Goal: Task Accomplishment & Management: Manage account settings

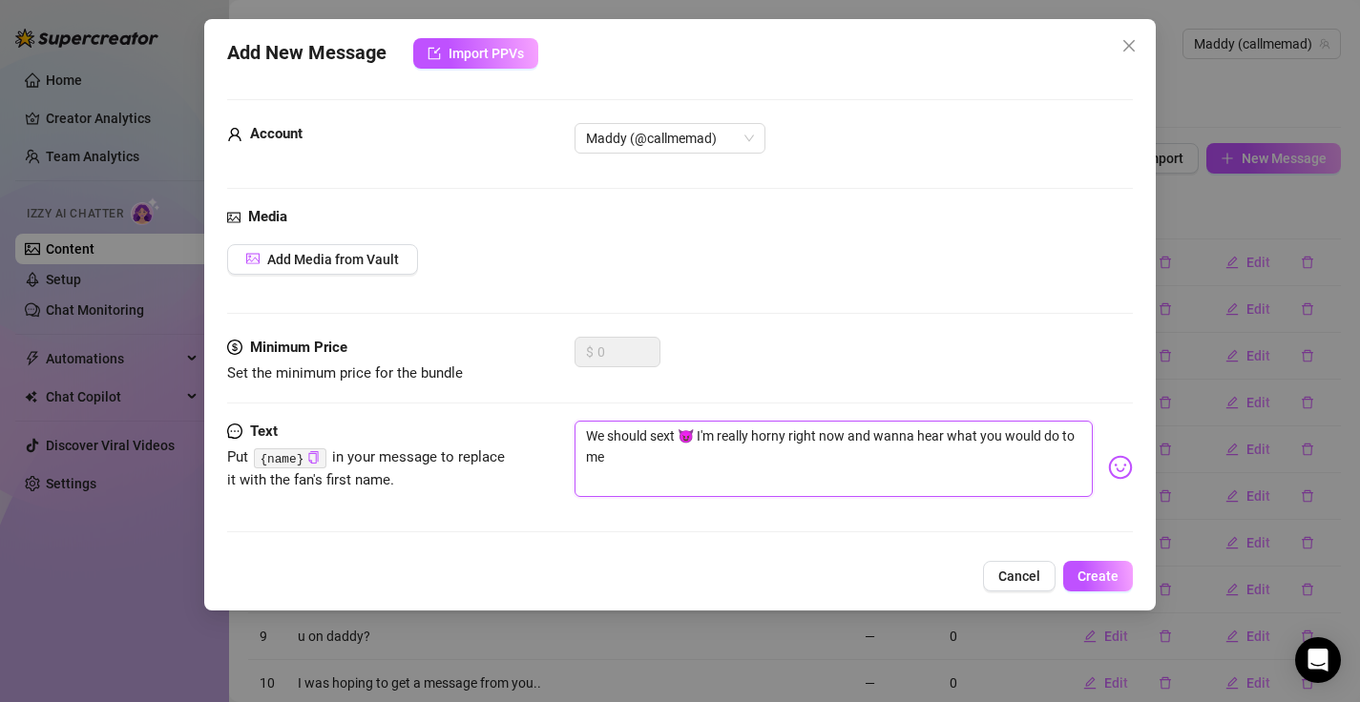
click at [924, 488] on textarea "We should sext 😈 I'm really horny right now and wanna hear what you would do to…" at bounding box center [833, 459] width 519 height 76
click at [1009, 577] on span "Cancel" at bounding box center [1019, 576] width 42 height 15
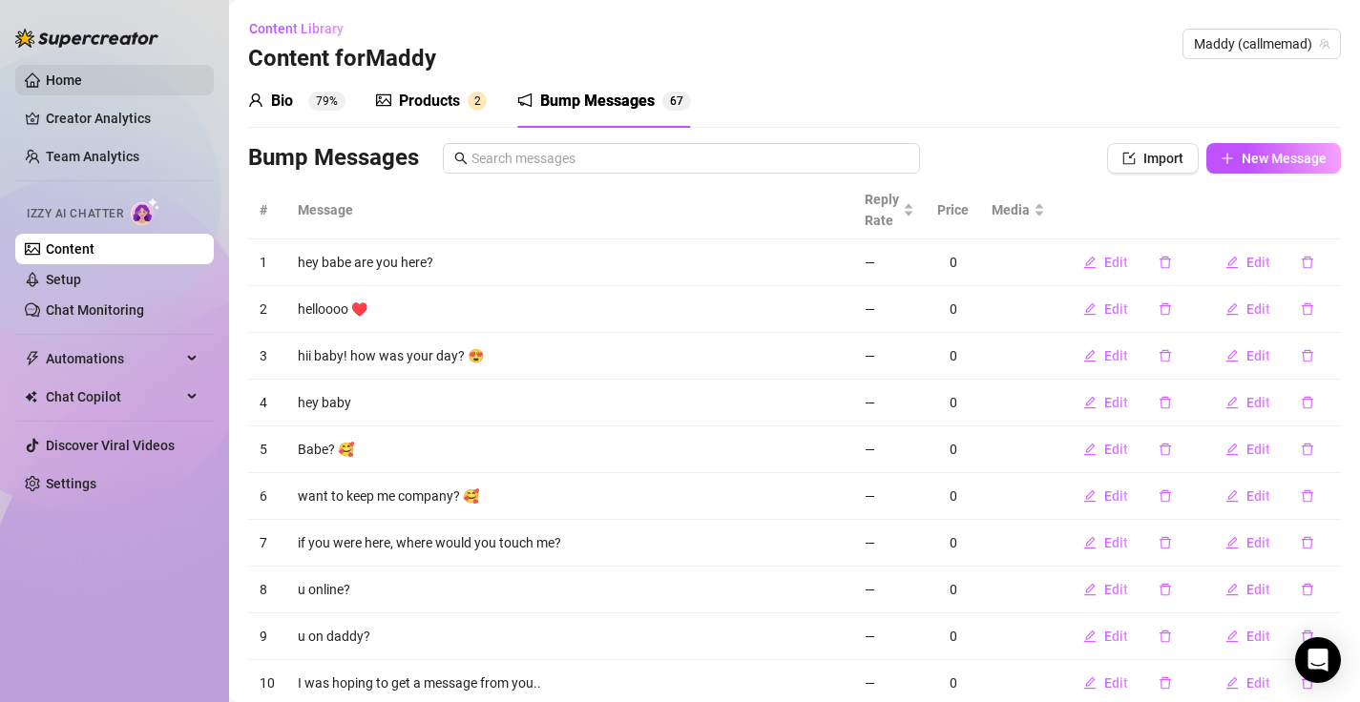
click at [82, 73] on link "Home" at bounding box center [64, 80] width 36 height 15
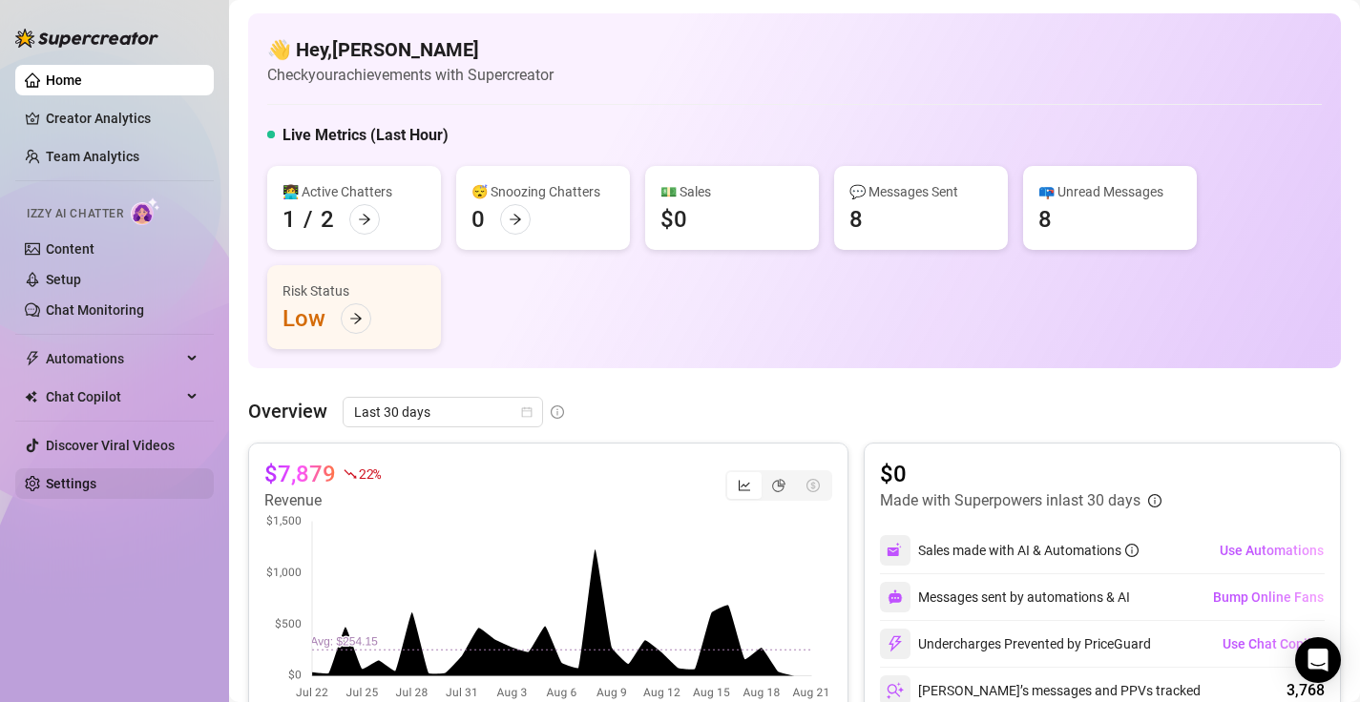
click at [96, 476] on link "Settings" at bounding box center [71, 483] width 51 height 15
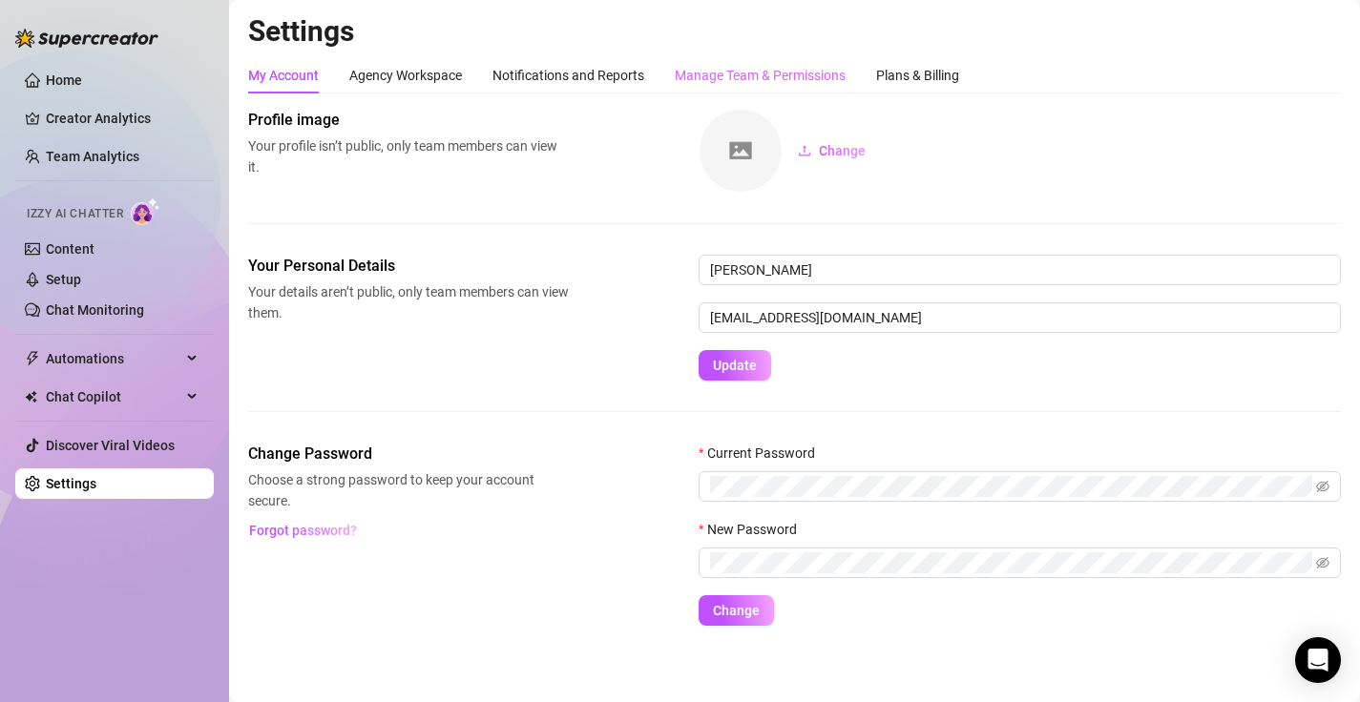
click at [715, 88] on div "Manage Team & Permissions" at bounding box center [760, 75] width 171 height 36
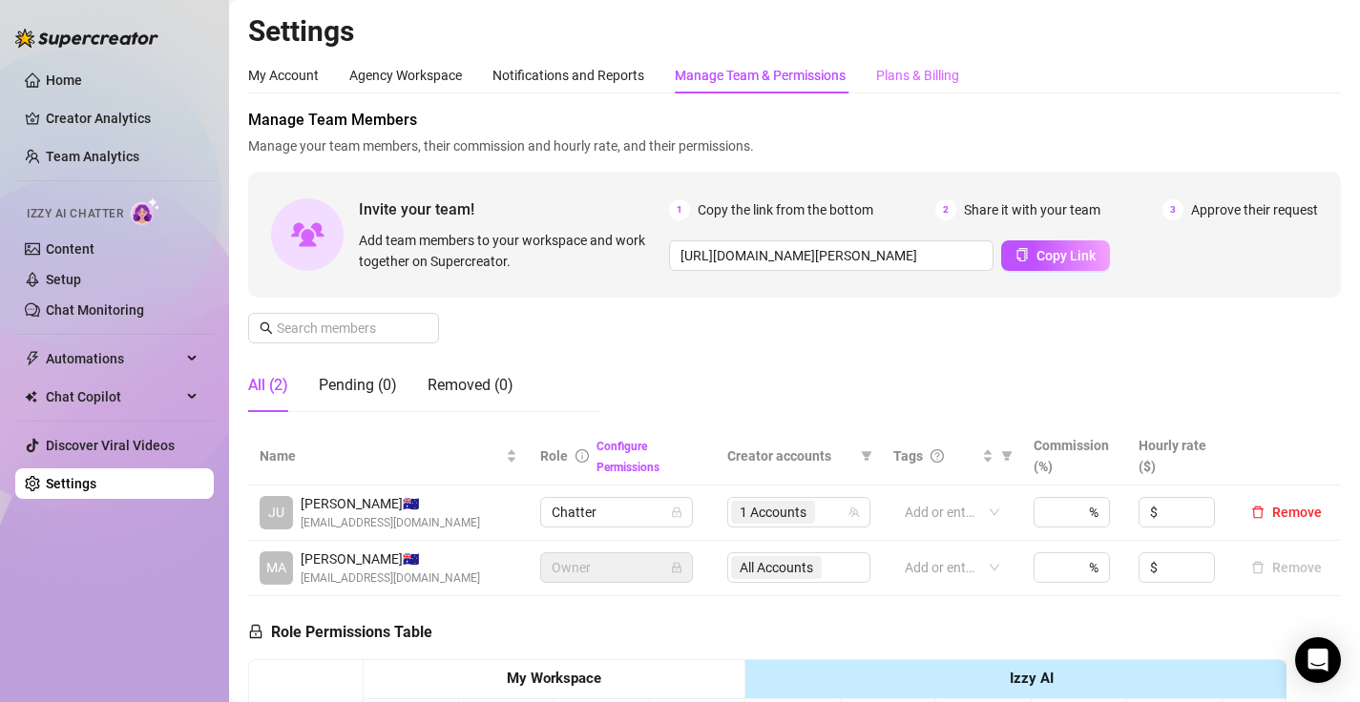
click at [880, 88] on div "Plans & Billing" at bounding box center [917, 75] width 83 height 36
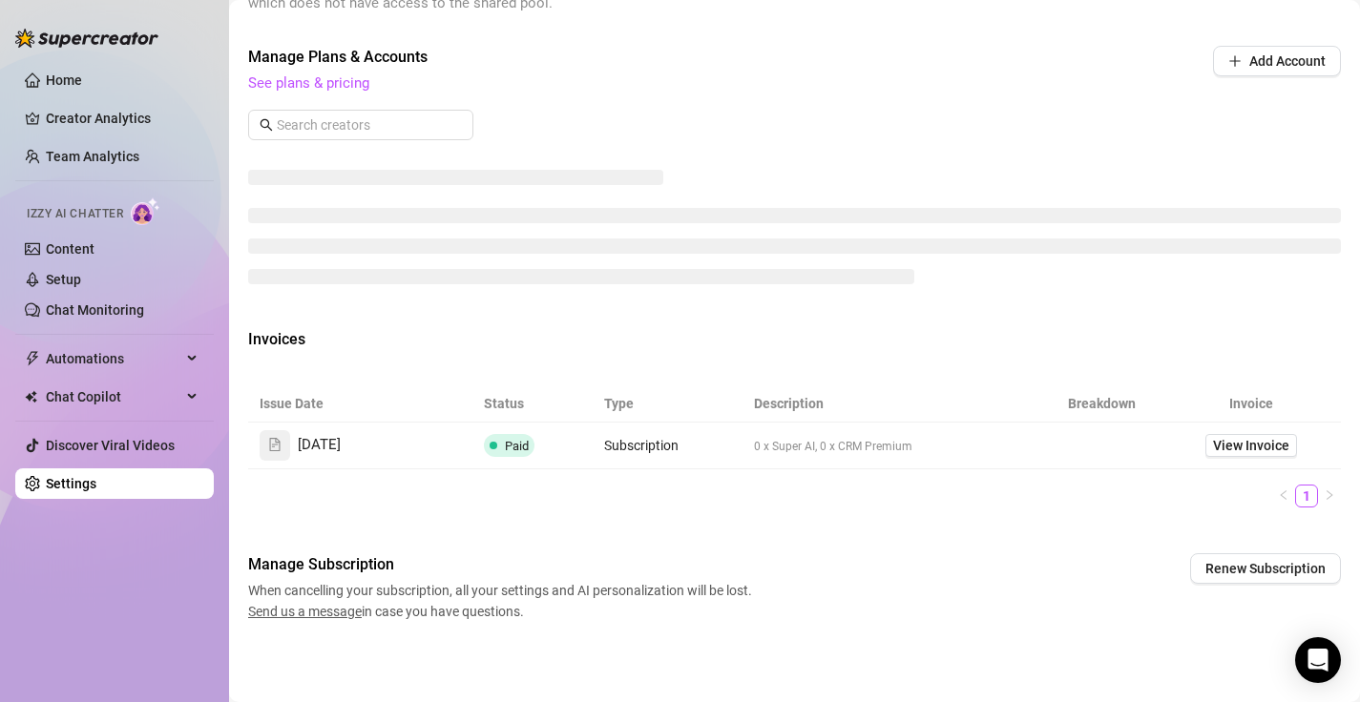
scroll to position [603, 0]
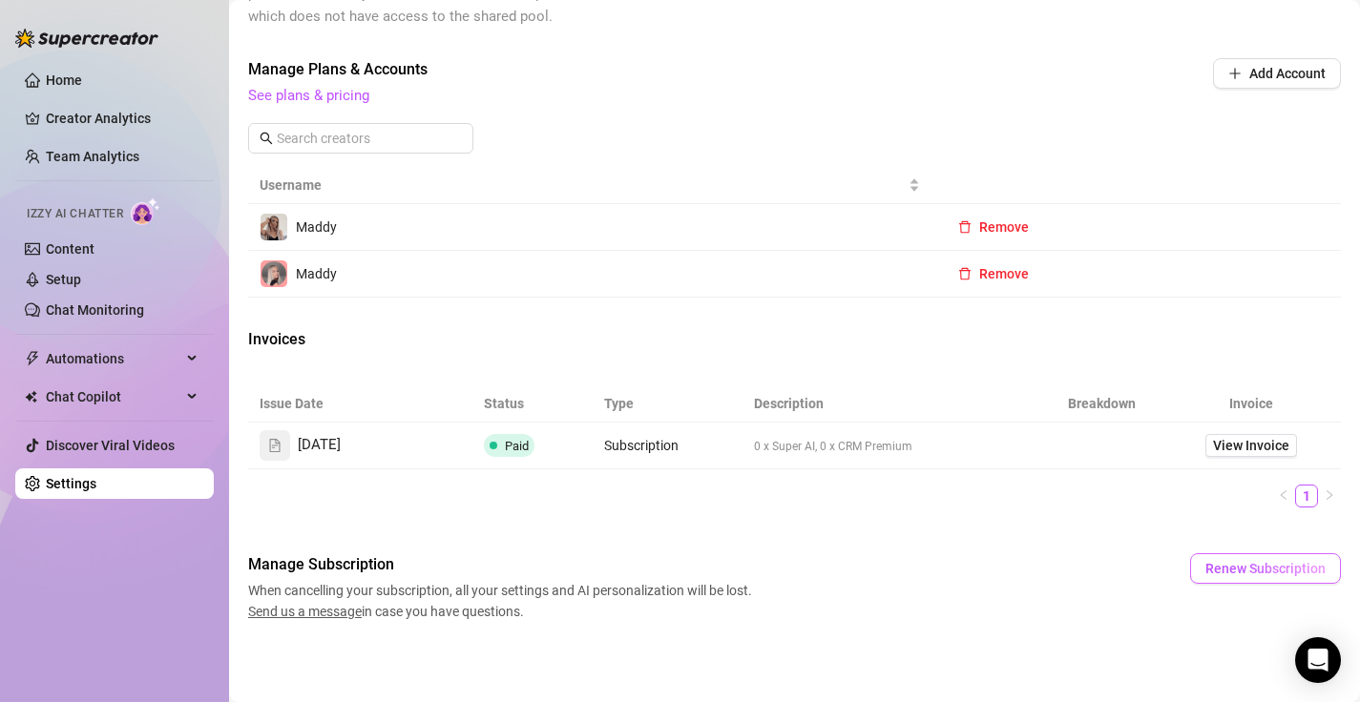
click at [1229, 568] on span "Renew Subscription" at bounding box center [1265, 568] width 120 height 15
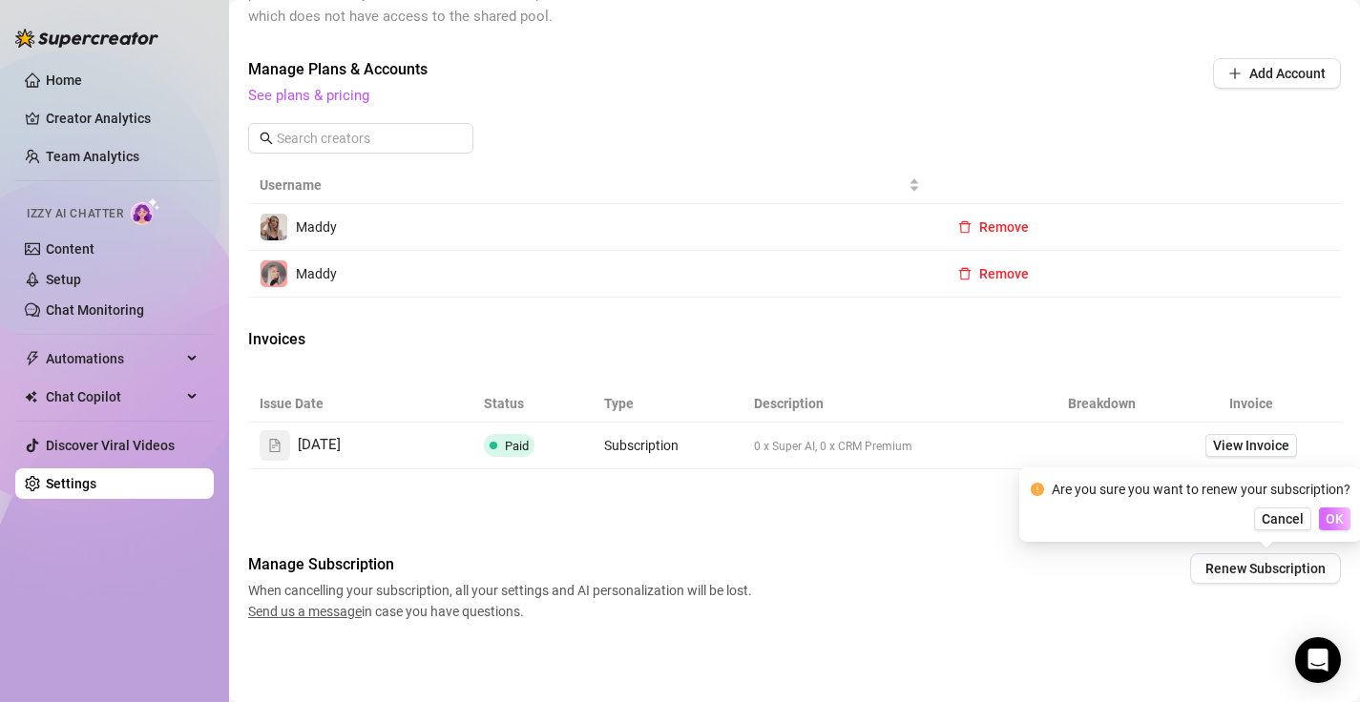
click at [1333, 526] on span "OK" at bounding box center [1334, 518] width 18 height 15
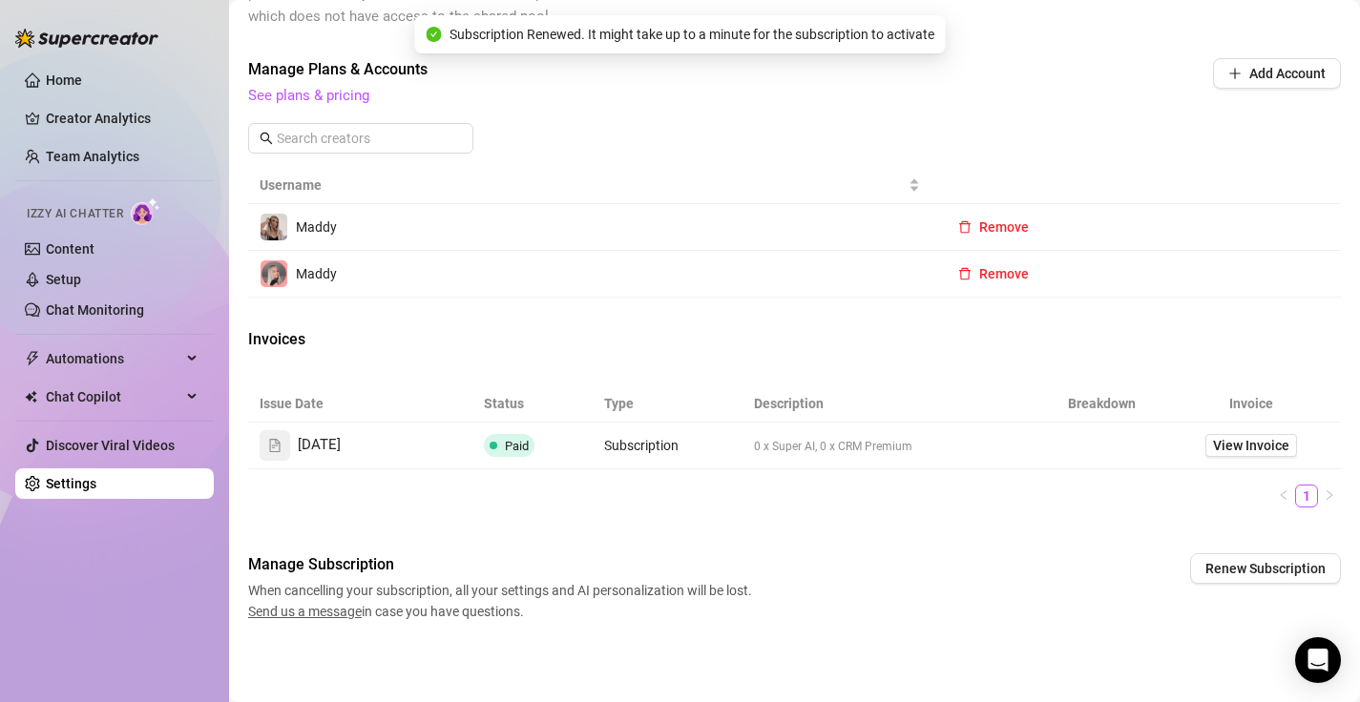
click at [1032, 527] on div "Billing Overview Creator Plans 0 x Super AI, 2 x CRM Premium AI Message Package…" at bounding box center [794, 64] width 1093 height 1116
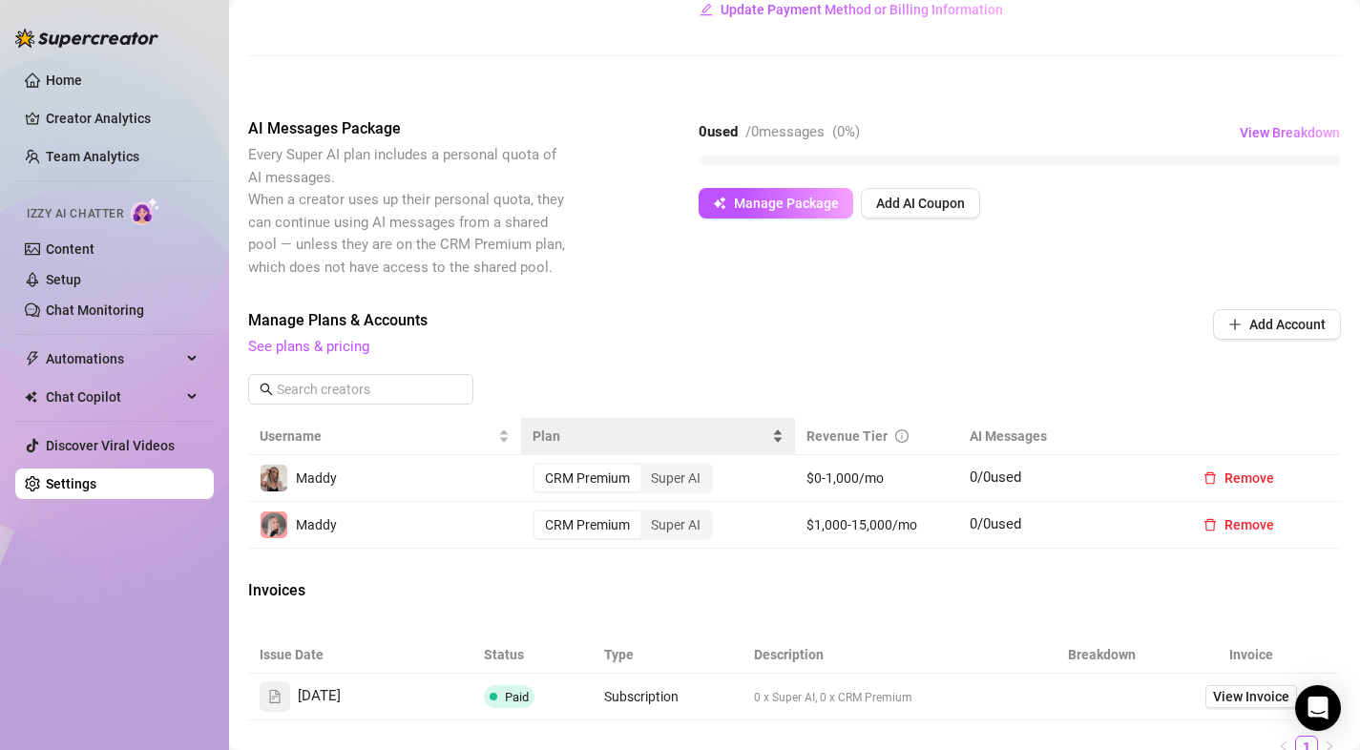
scroll to position [351, 0]
click at [294, 348] on link "See plans & pricing" at bounding box center [308, 347] width 121 height 17
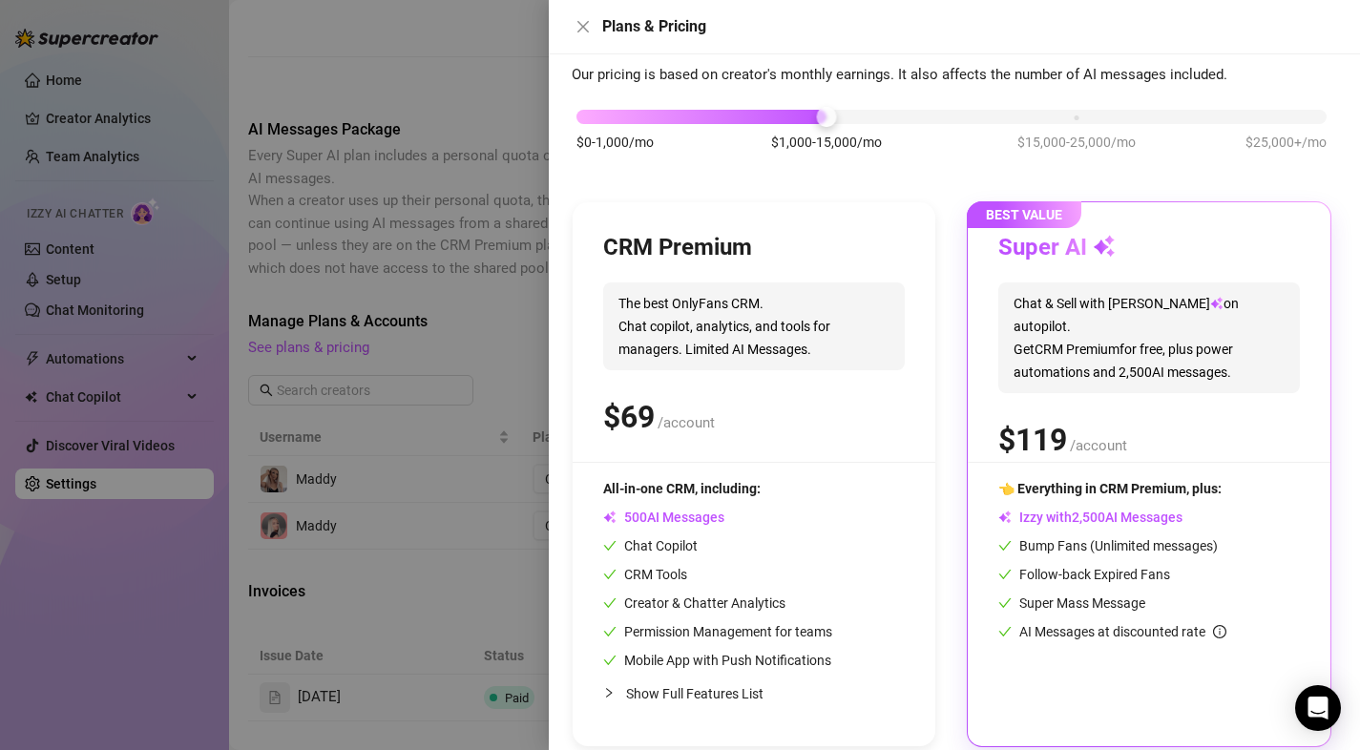
scroll to position [95, 0]
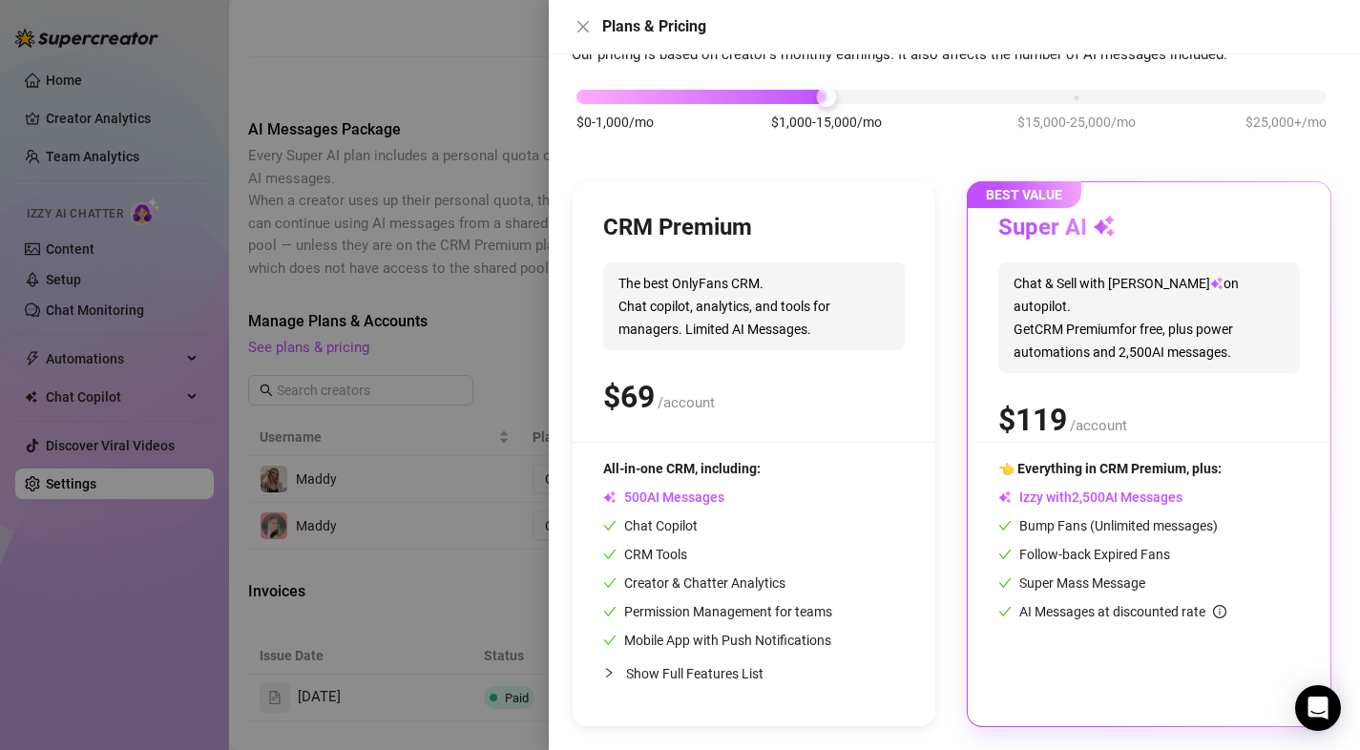
click at [408, 453] on div at bounding box center [680, 375] width 1360 height 750
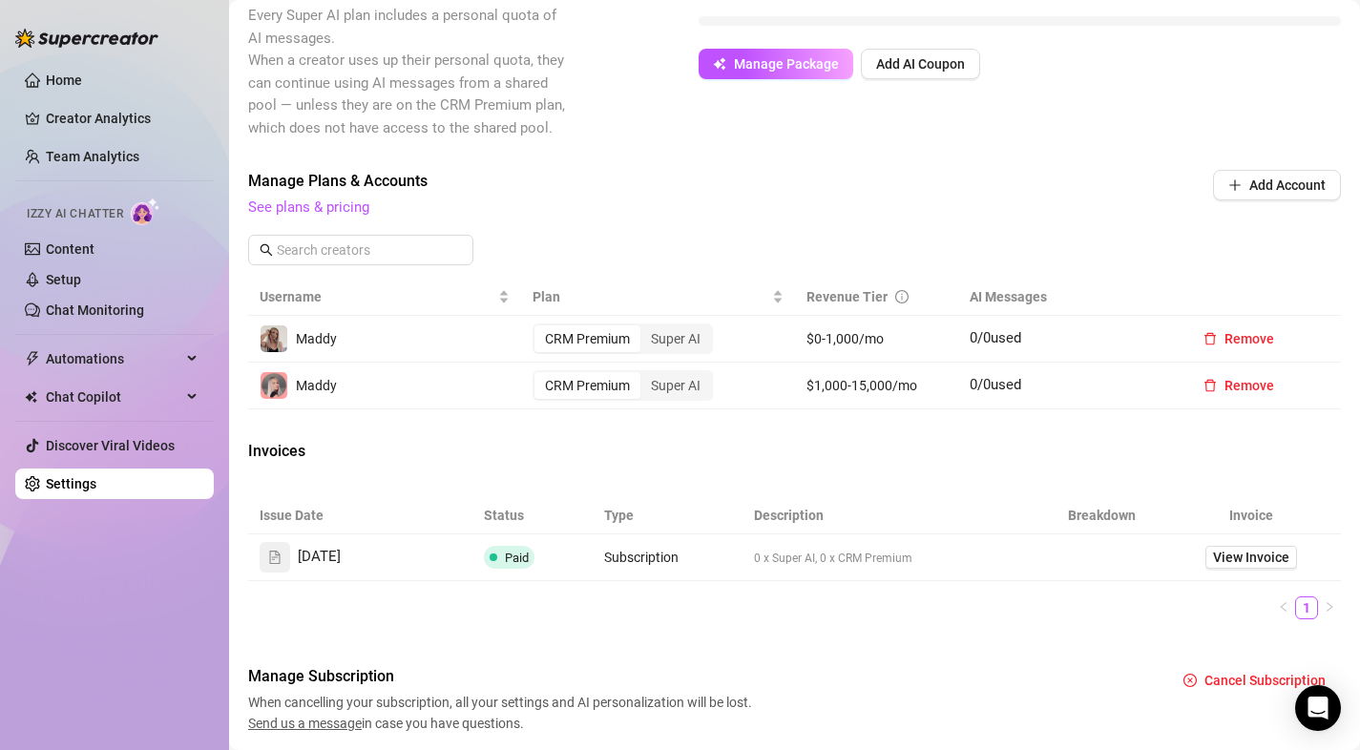
scroll to position [493, 0]
click at [702, 344] on div "Super AI" at bounding box center [675, 336] width 71 height 27
click at [645, 326] on input "Super AI" at bounding box center [645, 326] width 0 height 0
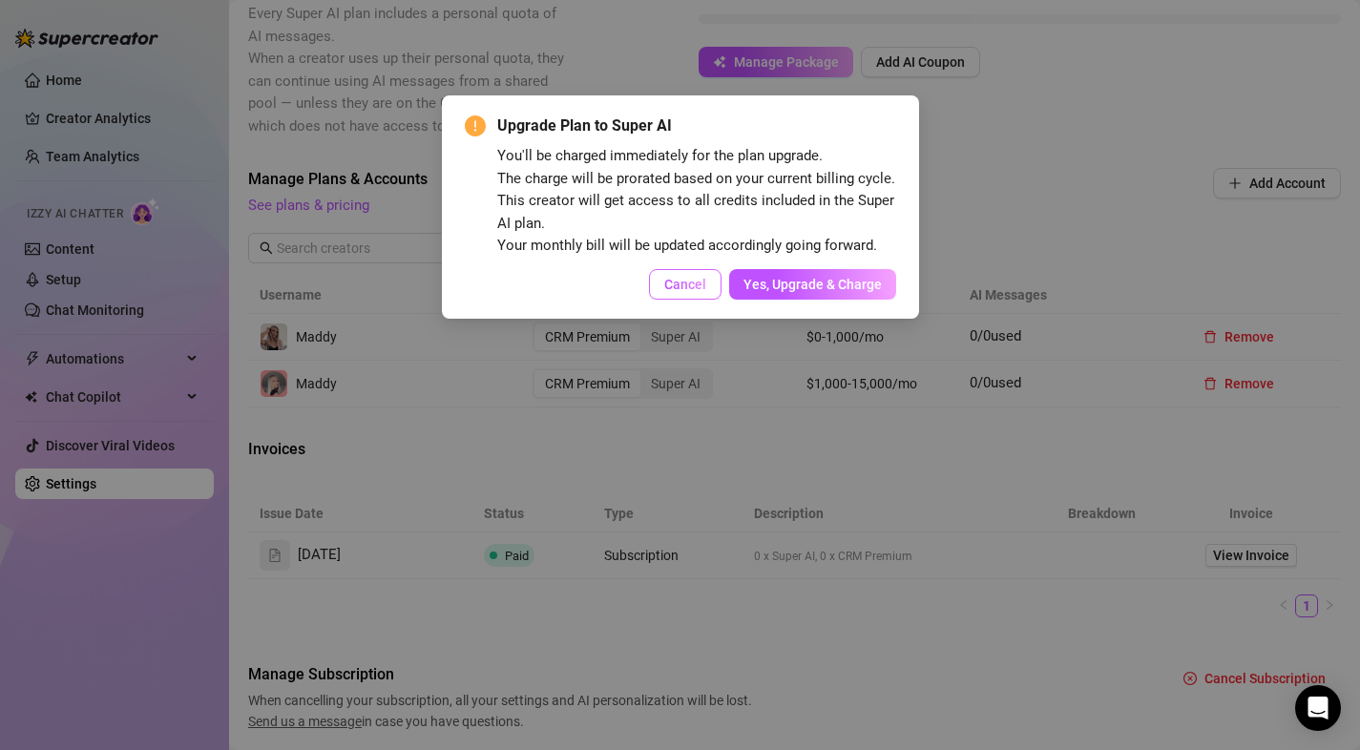
click at [667, 290] on span "Cancel" at bounding box center [685, 284] width 42 height 15
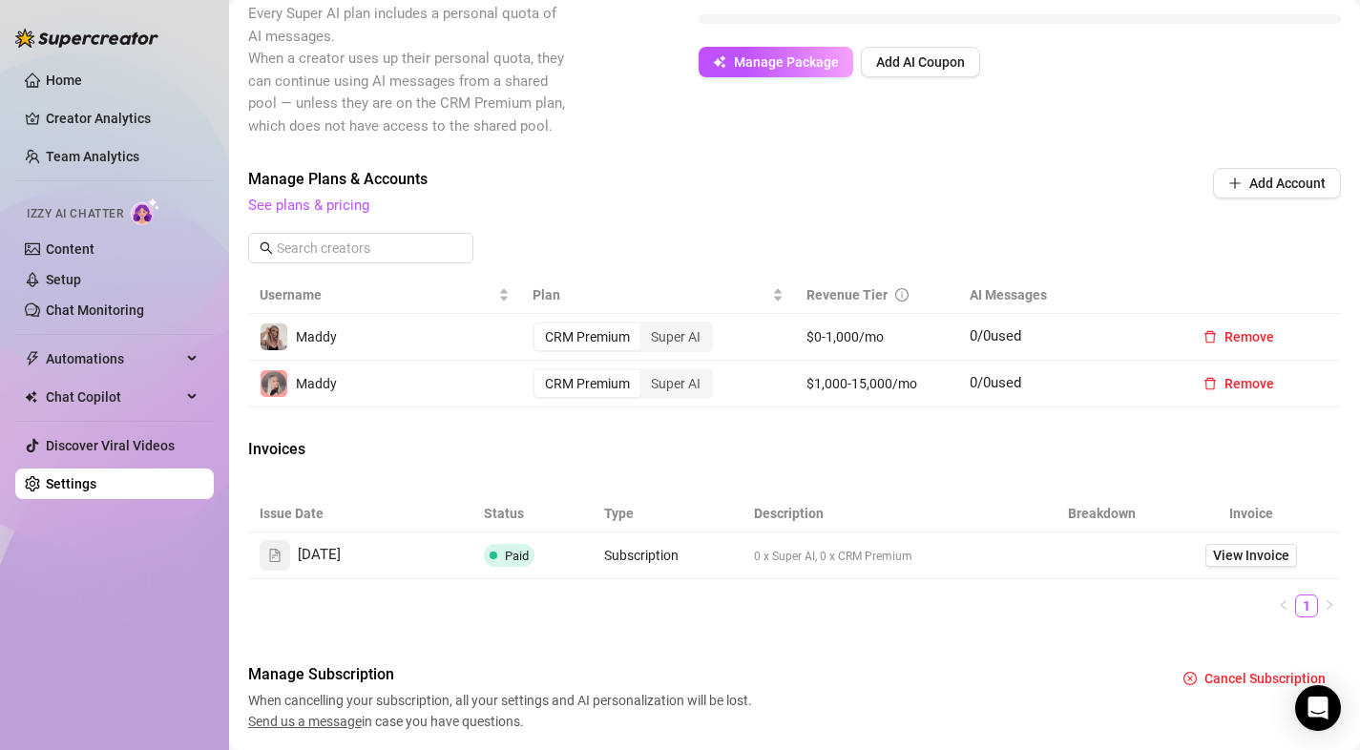
scroll to position [555, 0]
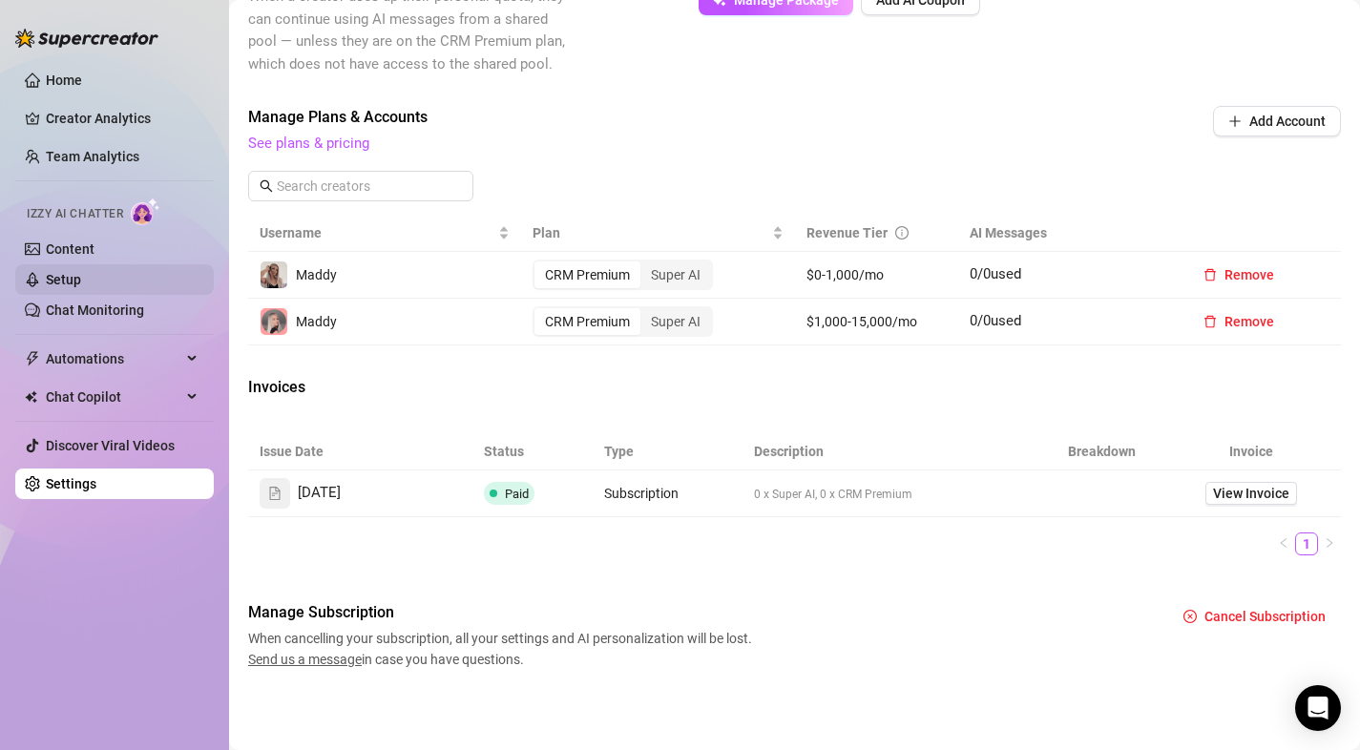
click at [81, 282] on link "Setup" at bounding box center [63, 279] width 35 height 15
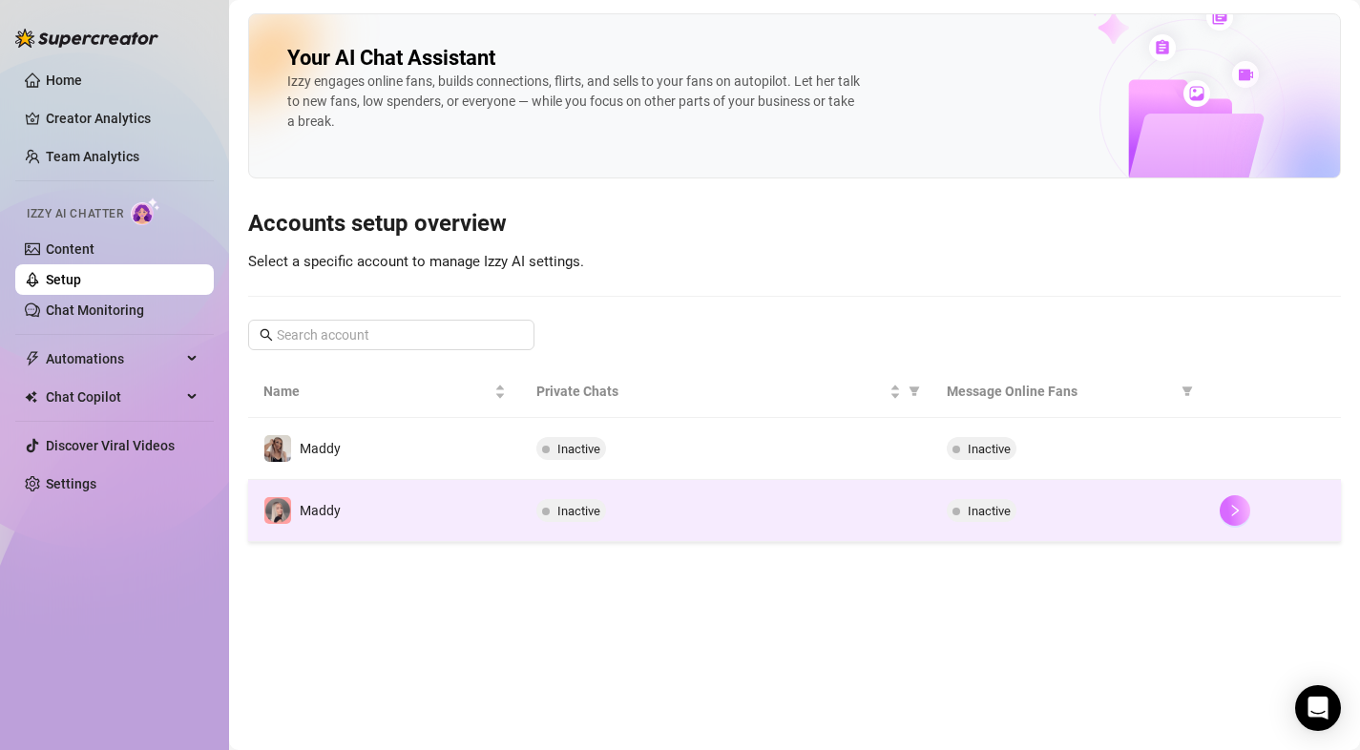
click at [1225, 519] on button "button" at bounding box center [1235, 510] width 31 height 31
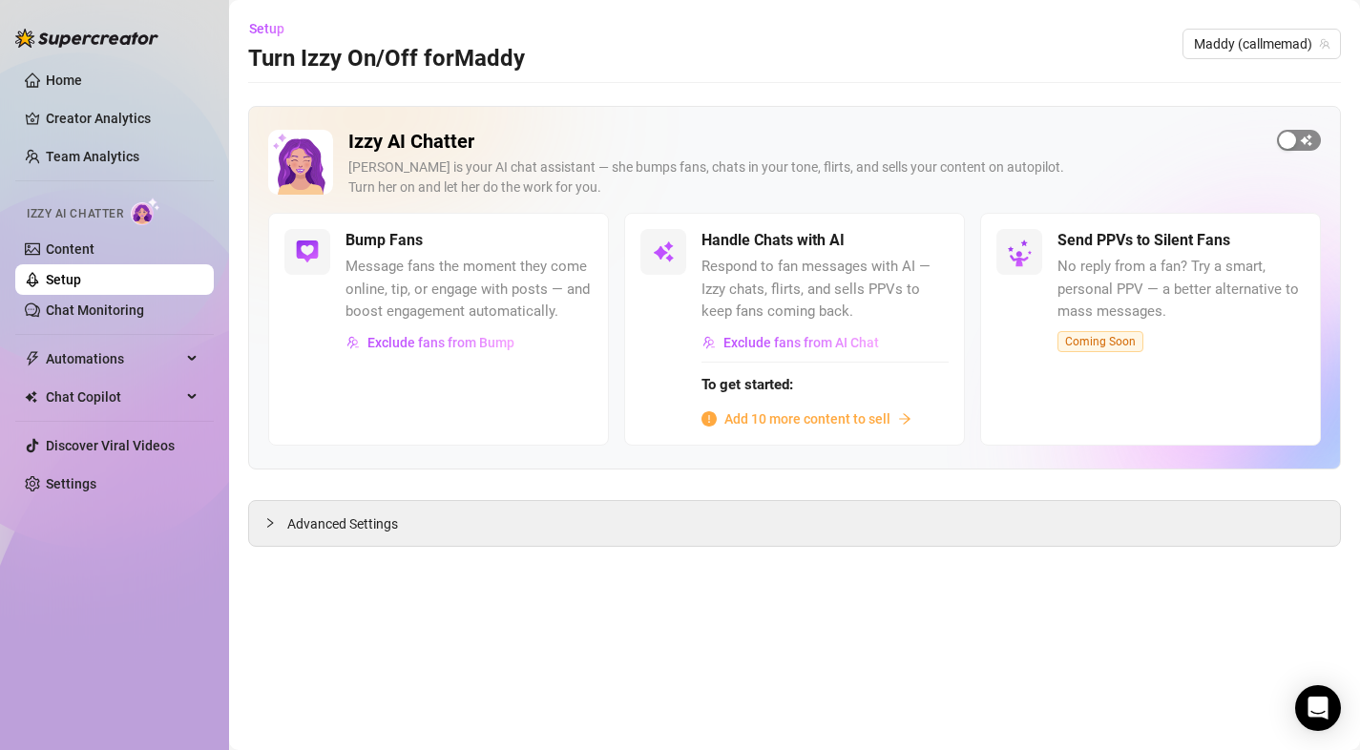
click at [1298, 142] on span "button" at bounding box center [1299, 140] width 44 height 21
click at [567, 245] on span "button" at bounding box center [572, 240] width 42 height 21
click at [926, 239] on button "button" at bounding box center [928, 240] width 42 height 21
click at [1302, 141] on div "button" at bounding box center [1310, 140] width 17 height 17
click at [430, 530] on div "Advanced Settings" at bounding box center [794, 523] width 1091 height 45
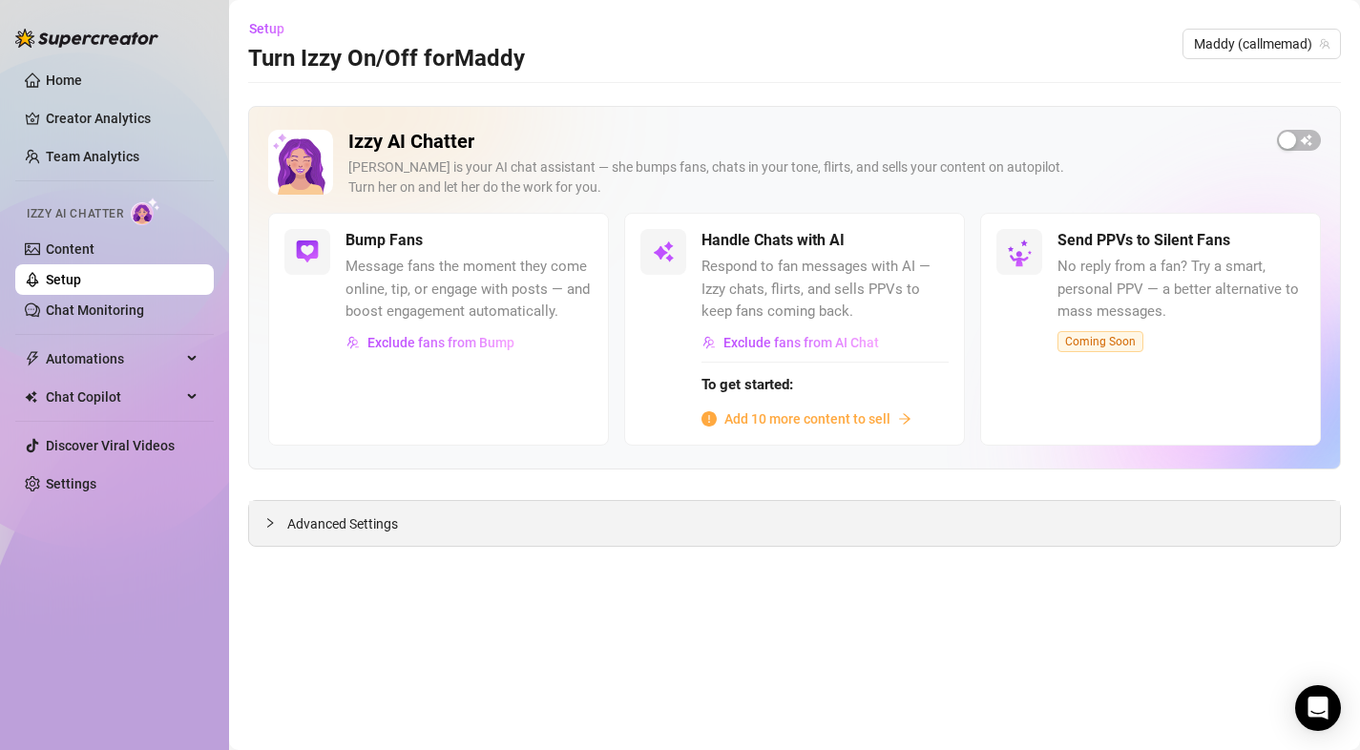
click at [272, 530] on div at bounding box center [275, 522] width 23 height 21
